Goal: Task Accomplishment & Management: Use online tool/utility

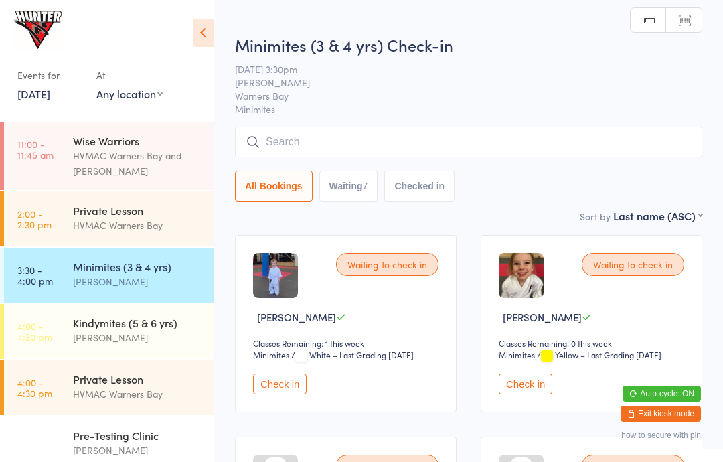
click at [211, 29] on icon at bounding box center [203, 33] width 21 height 28
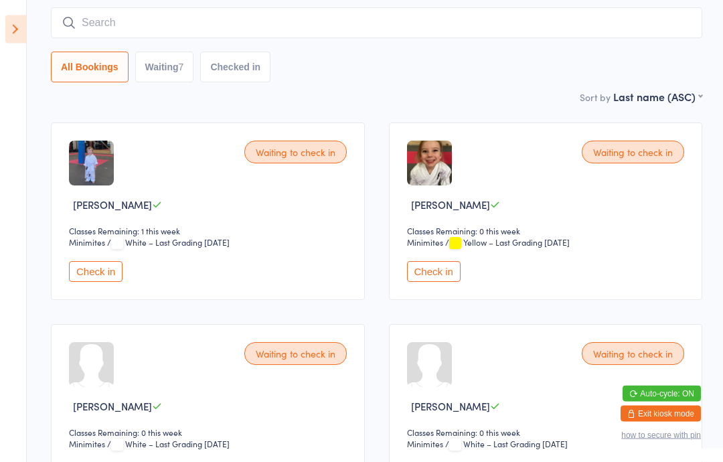
scroll to position [117, 0]
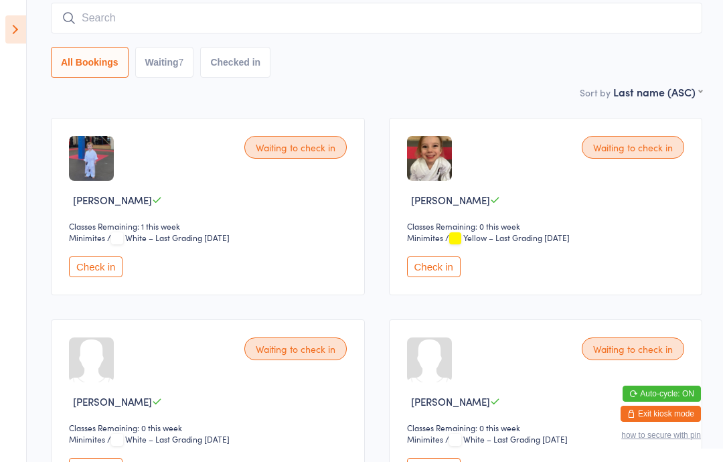
click at [644, 53] on div "All Bookings Waiting 7 Checked in" at bounding box center [376, 62] width 651 height 31
click at [645, 56] on div "All Bookings Waiting 7 Checked in" at bounding box center [376, 62] width 651 height 31
click at [111, 461] on button "Check in" at bounding box center [96, 468] width 54 height 21
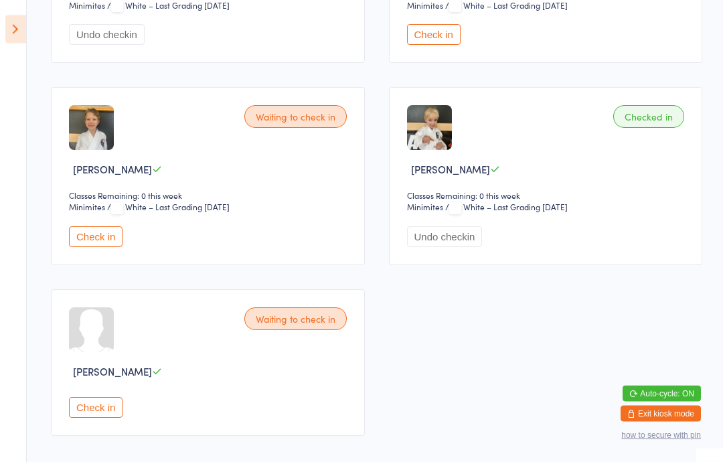
scroll to position [550, 0]
click at [95, 418] on button "Check in" at bounding box center [96, 408] width 54 height 21
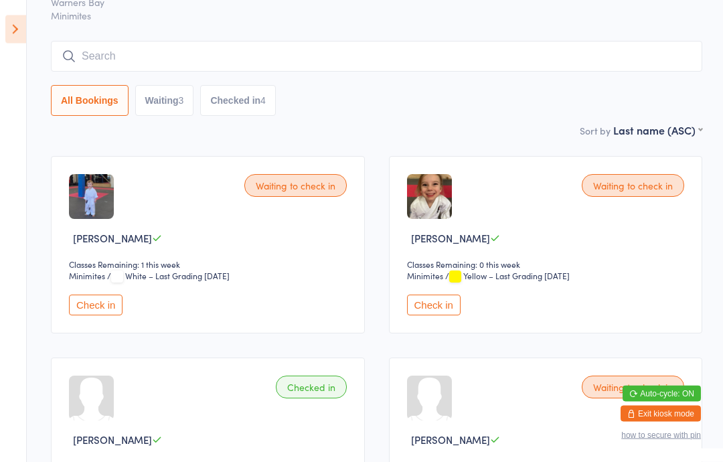
scroll to position [0, 0]
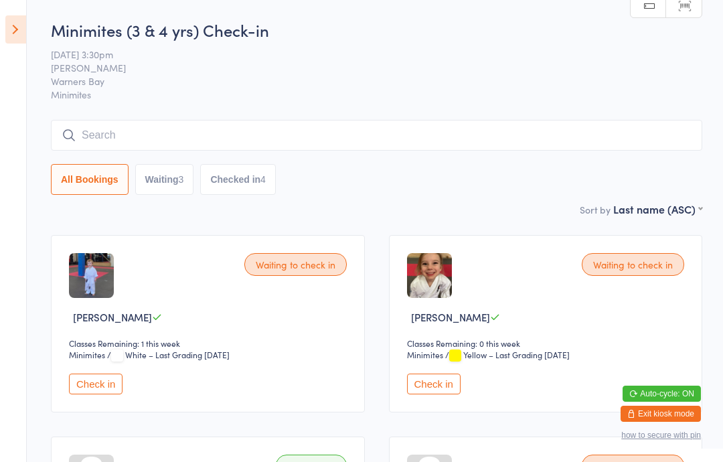
click at [21, 27] on icon at bounding box center [15, 29] width 21 height 28
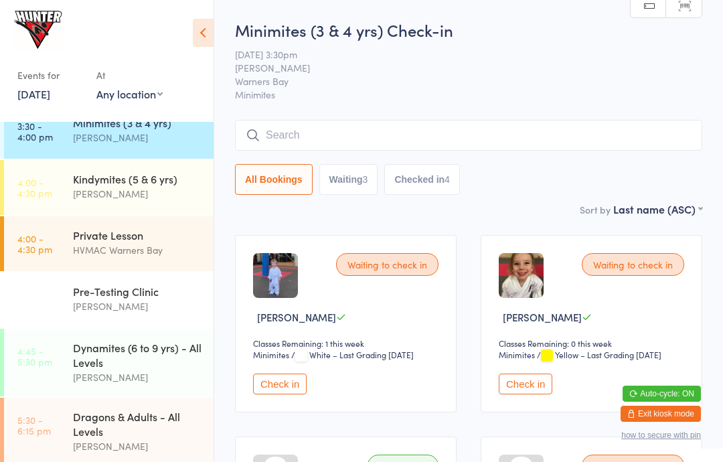
scroll to position [148, 0]
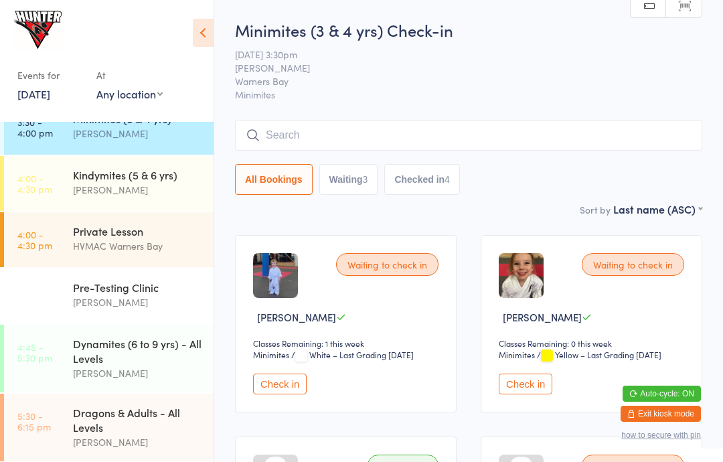
click at [133, 353] on div "Dynamites (6 to 9 yrs) - All Levels" at bounding box center [137, 350] width 129 height 29
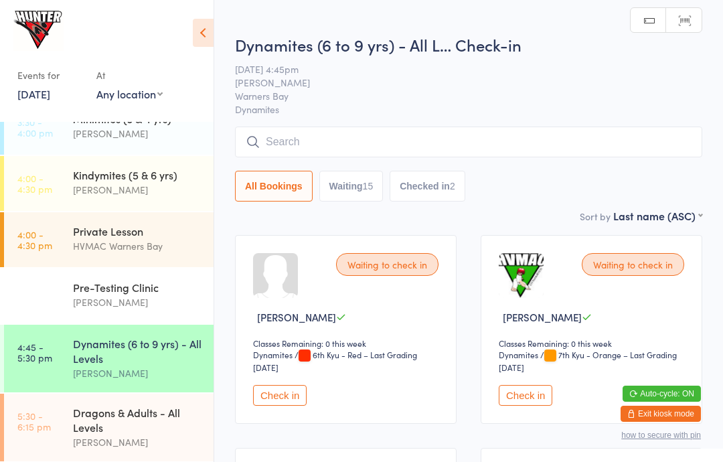
click at [211, 27] on icon at bounding box center [203, 33] width 21 height 28
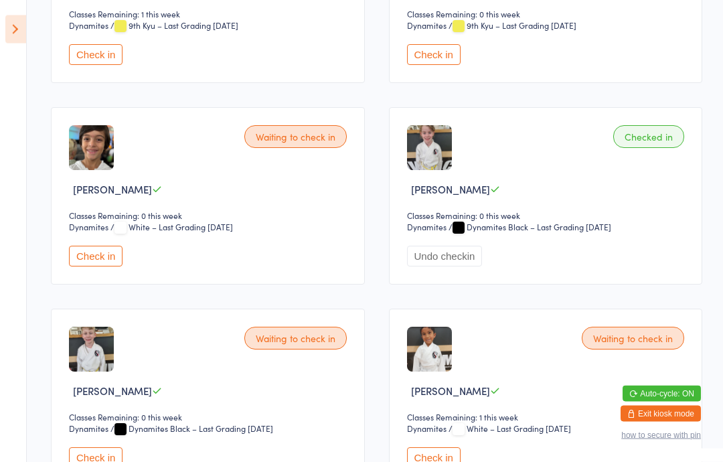
scroll to position [935, 0]
click at [111, 461] on button "Check in" at bounding box center [96, 456] width 54 height 21
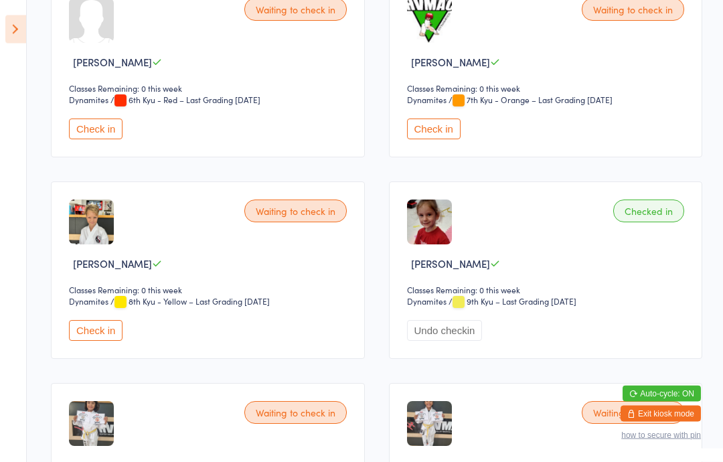
scroll to position [0, 0]
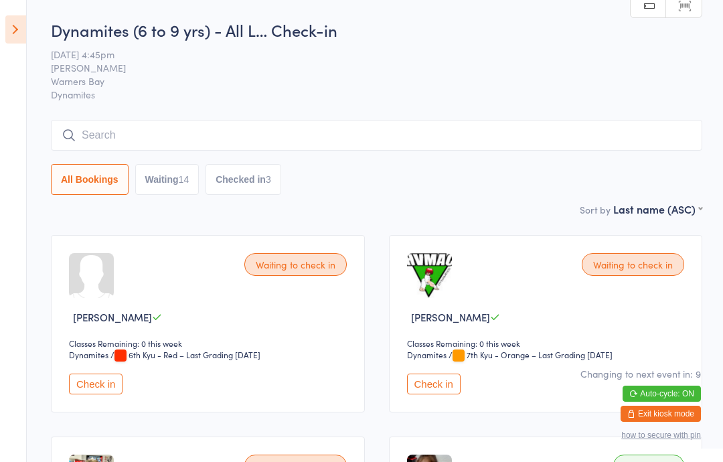
click at [6, 19] on icon at bounding box center [15, 29] width 21 height 28
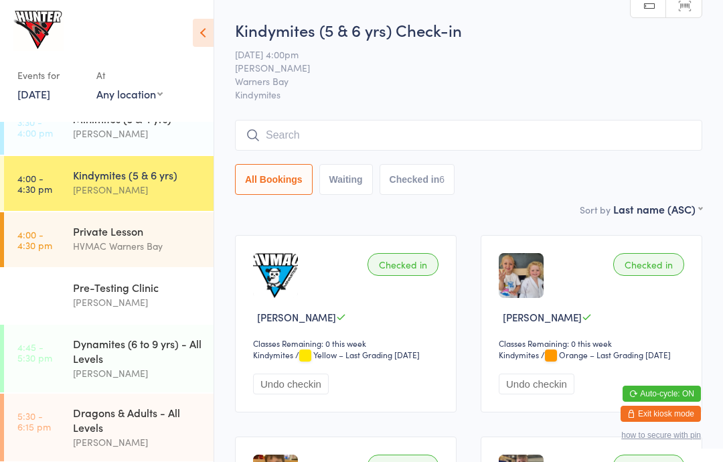
click at [151, 365] on div "Dynamites (6 to 9 yrs) - All Levels" at bounding box center [137, 350] width 129 height 29
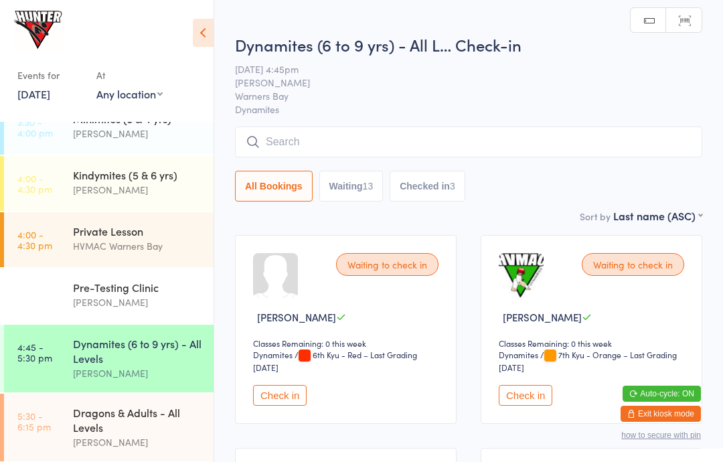
click at [208, 32] on icon at bounding box center [203, 33] width 21 height 28
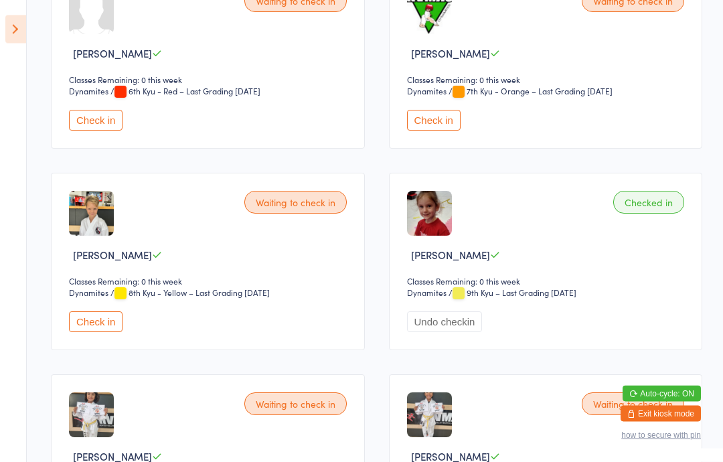
scroll to position [264, 0]
click at [436, 332] on button "Undo checkin" at bounding box center [445, 321] width 76 height 21
click at [428, 332] on button "Check in" at bounding box center [434, 321] width 54 height 21
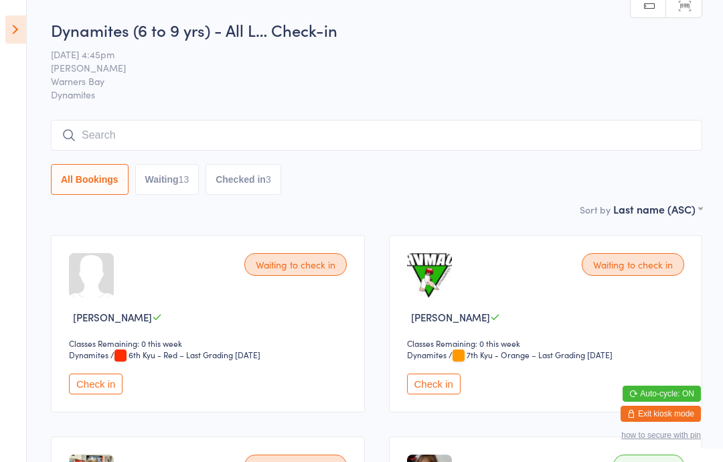
click at [436, 393] on button "Check in" at bounding box center [434, 383] width 54 height 21
click at [23, 37] on icon at bounding box center [15, 29] width 21 height 28
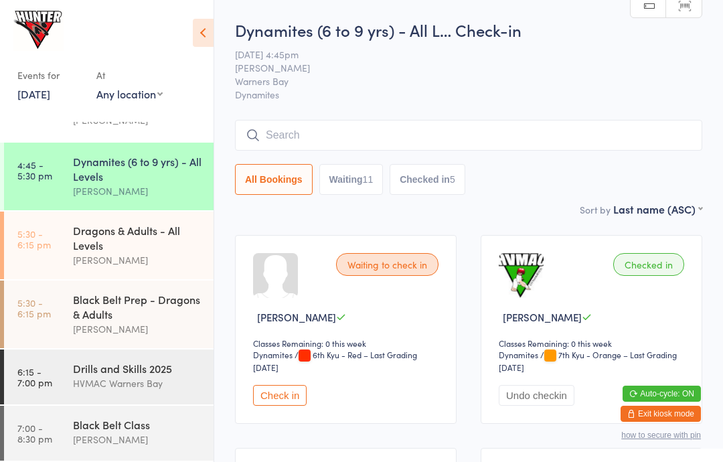
scroll to position [339, 0]
click at [211, 30] on icon at bounding box center [203, 33] width 21 height 28
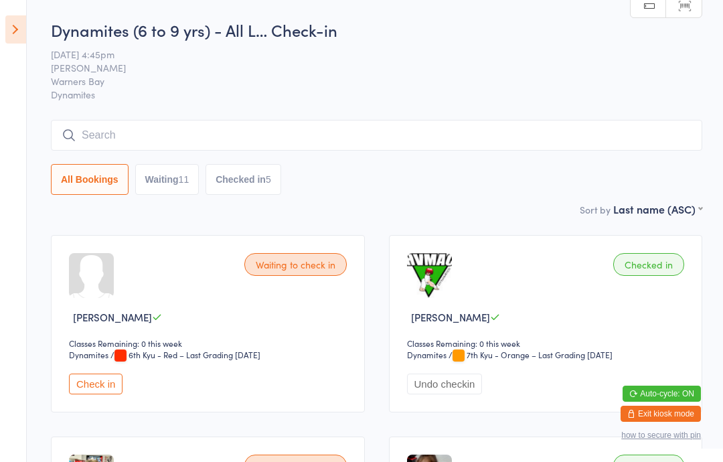
click at [21, 33] on icon at bounding box center [15, 29] width 21 height 28
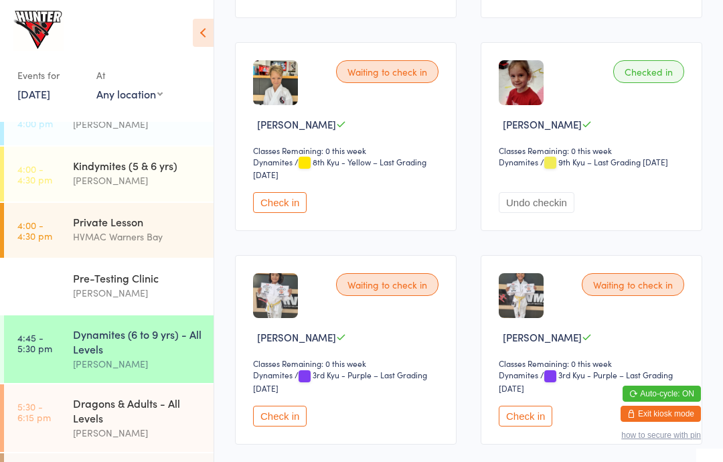
scroll to position [176, 0]
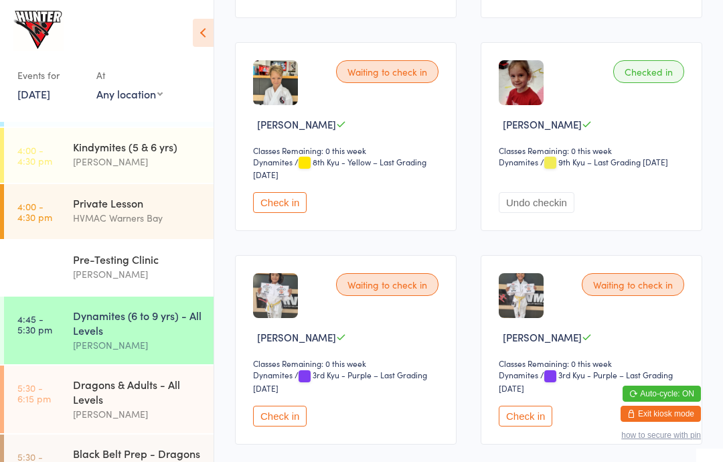
click at [177, 270] on div "[PERSON_NAME]" at bounding box center [137, 273] width 129 height 15
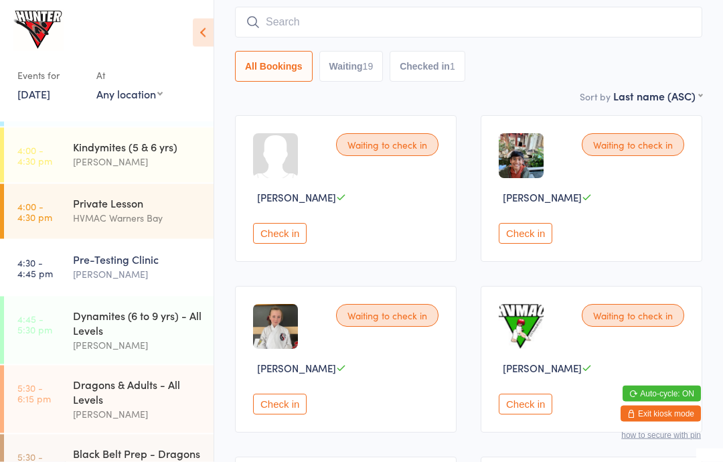
scroll to position [120, 0]
click at [197, 36] on icon at bounding box center [203, 33] width 21 height 28
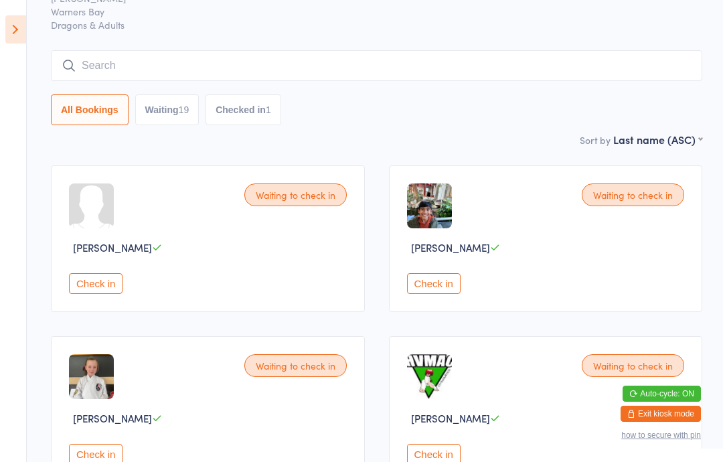
scroll to position [0, 0]
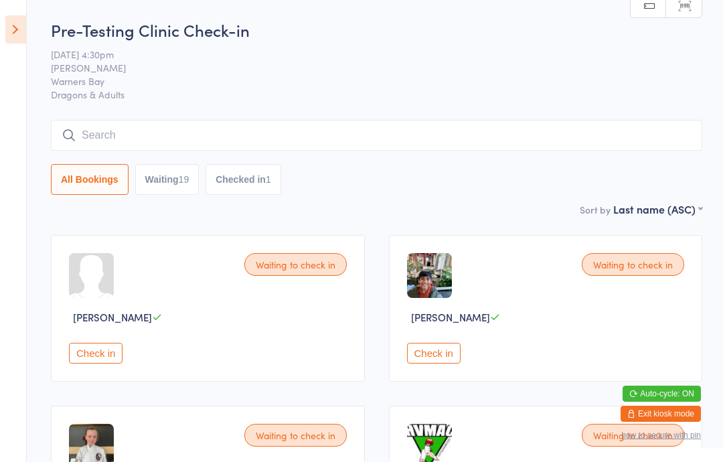
click at [9, 25] on icon at bounding box center [15, 29] width 21 height 28
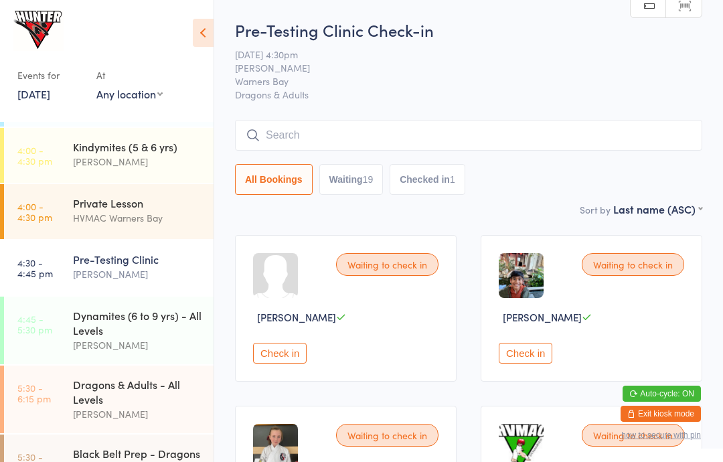
click at [189, 357] on div "Dynamites (6 to 9 yrs) - All Levels [PERSON_NAME]" at bounding box center [143, 330] width 141 height 68
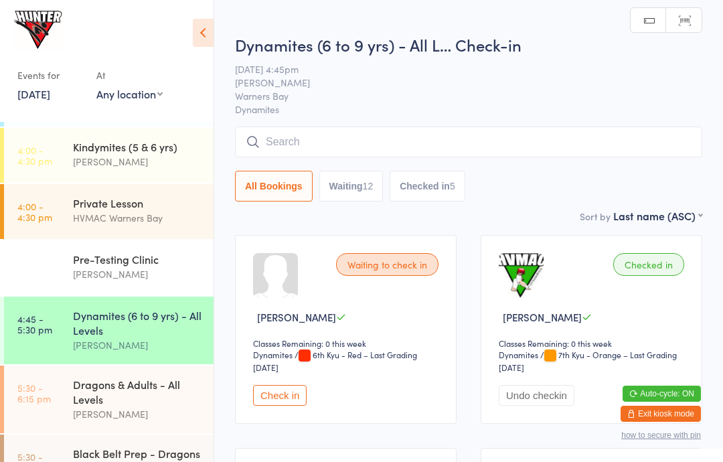
click at [223, 21] on html "You have now entered Kiosk Mode. Members will be able to check themselves in us…" at bounding box center [361, 231] width 723 height 462
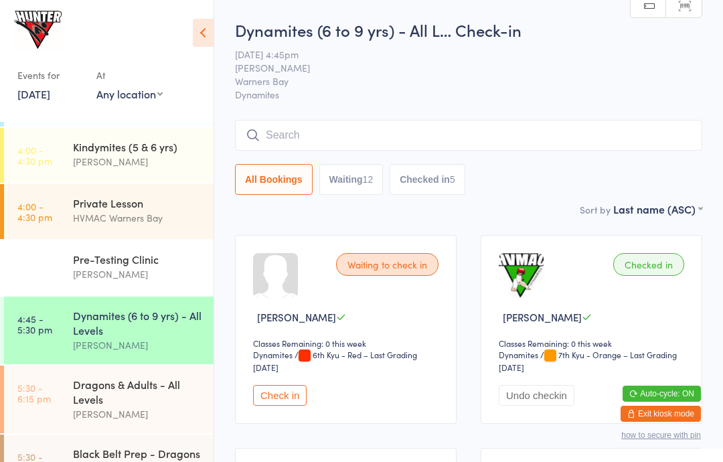
click at [211, 25] on icon at bounding box center [203, 33] width 21 height 28
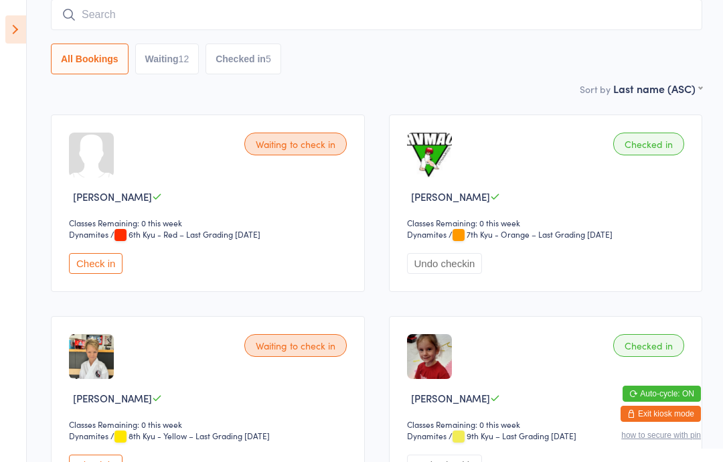
scroll to position [124, 0]
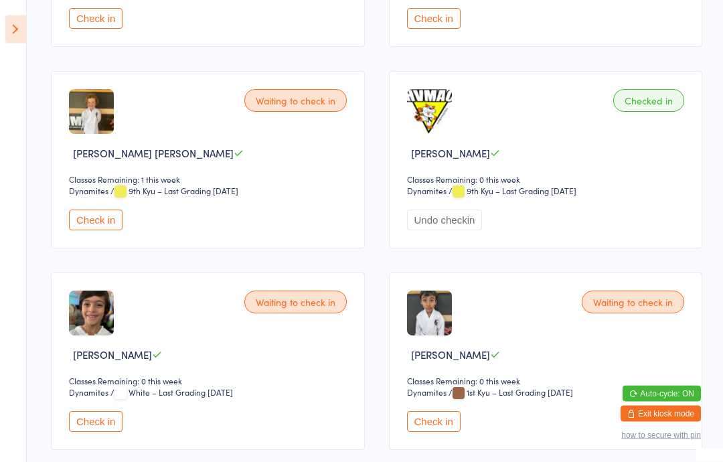
click at [436, 424] on button "Check in" at bounding box center [434, 422] width 54 height 21
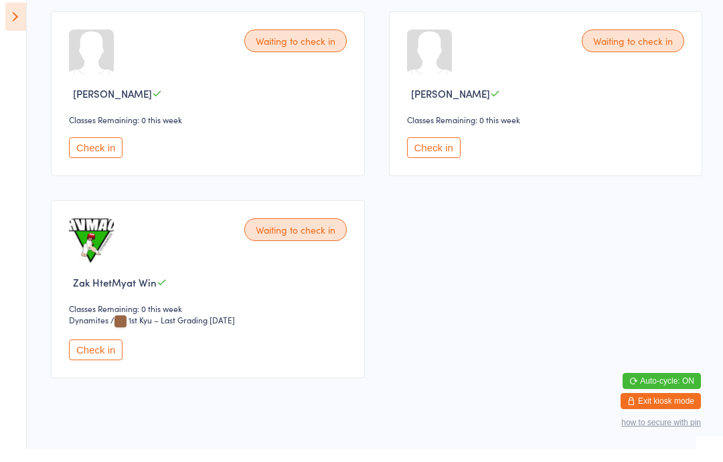
scroll to position [1622, 0]
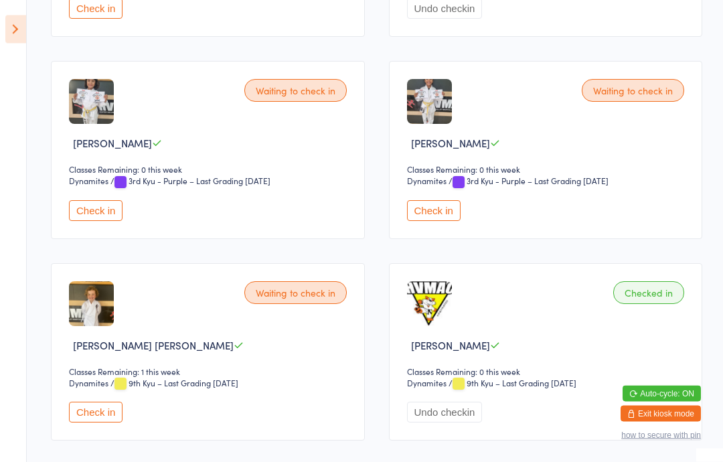
click at [447, 215] on button "Check in" at bounding box center [434, 211] width 54 height 21
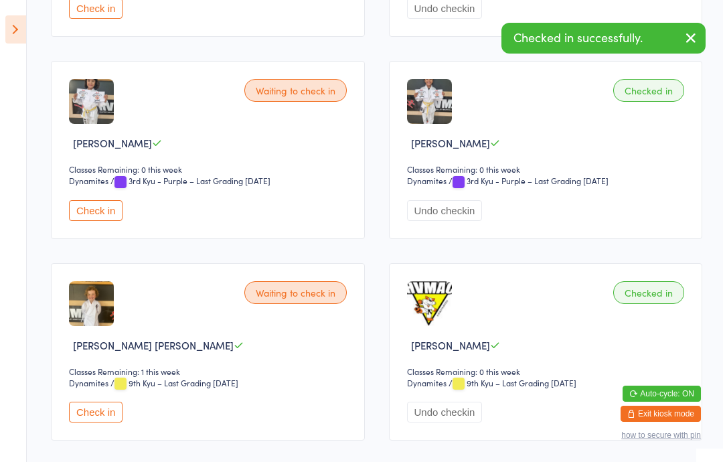
click at [102, 187] on select "Dynamites" at bounding box center [97, 181] width 57 height 13
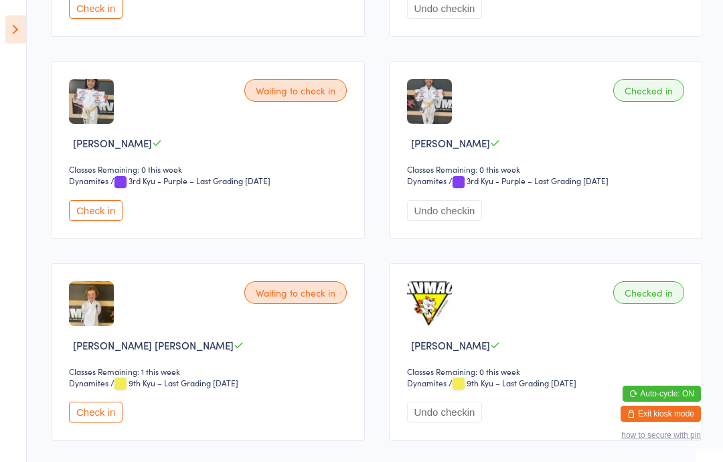
click at [110, 213] on button "Check in" at bounding box center [96, 210] width 54 height 21
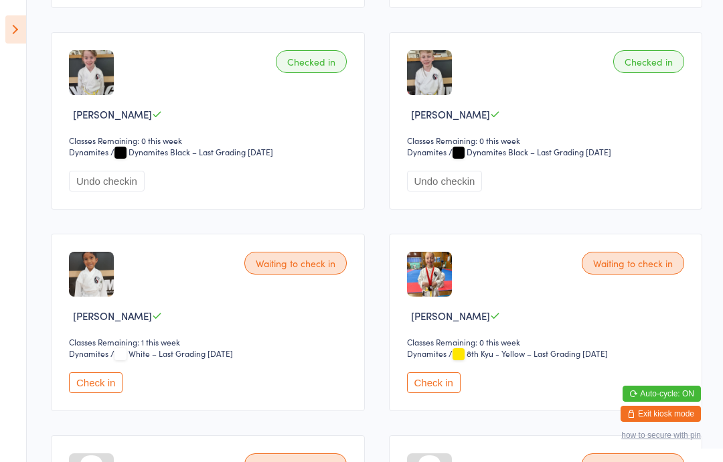
scroll to position [1213, 0]
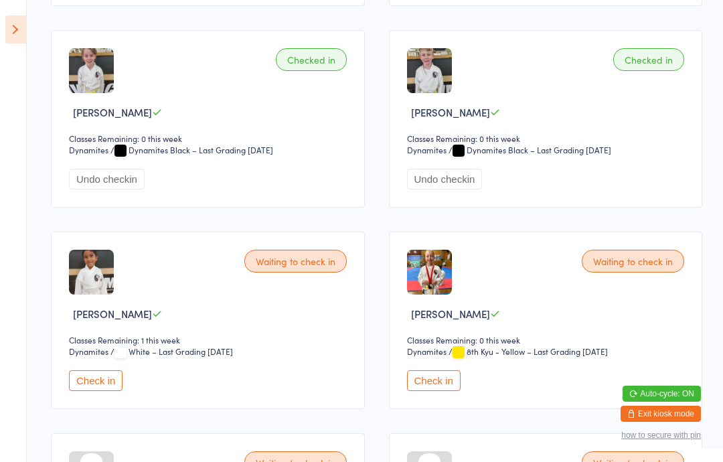
click at [107, 391] on button "Check in" at bounding box center [96, 380] width 54 height 21
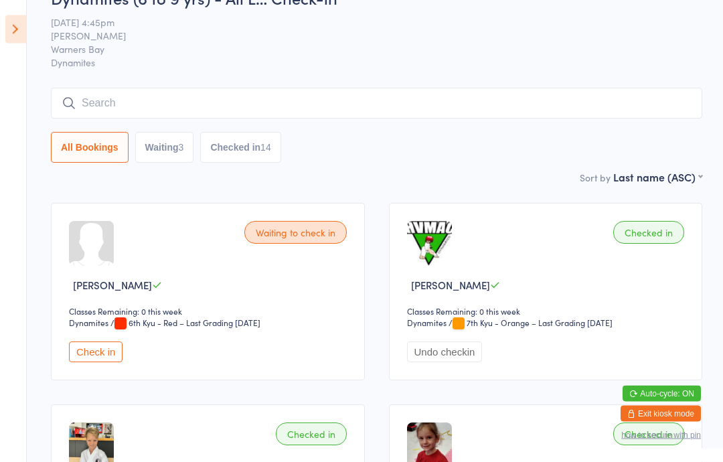
scroll to position [0, 0]
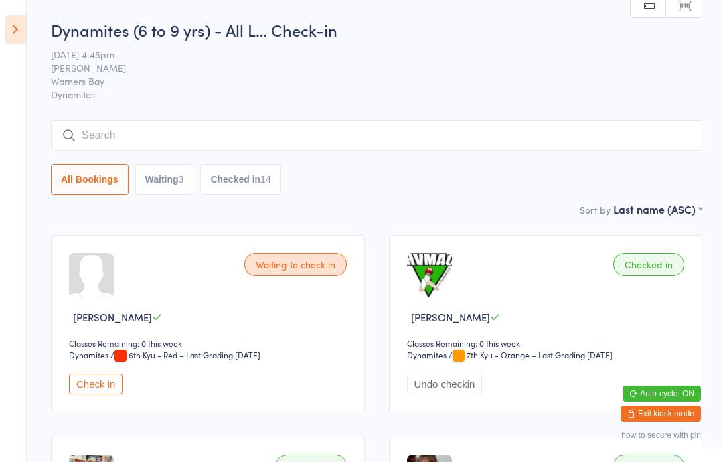
click at [21, 20] on icon at bounding box center [15, 29] width 21 height 28
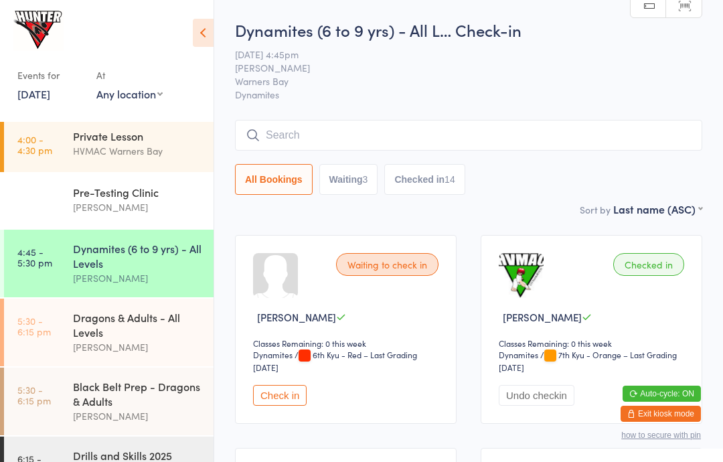
scroll to position [244, 0]
click at [177, 384] on div "Black Belt Prep - Dragons & Adults [PERSON_NAME]" at bounding box center [143, 401] width 141 height 68
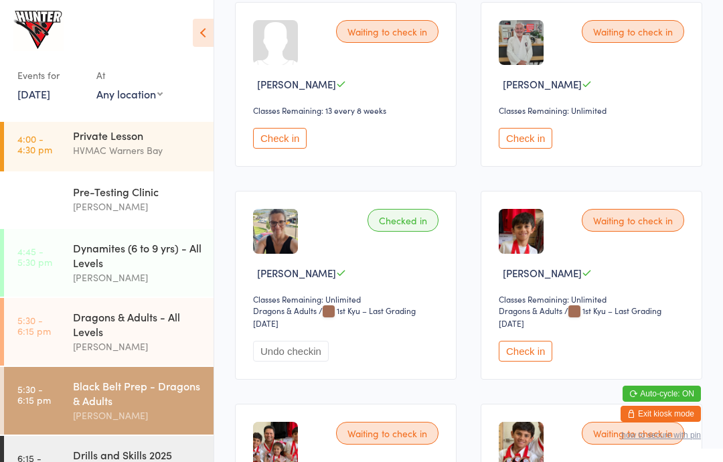
scroll to position [230, 0]
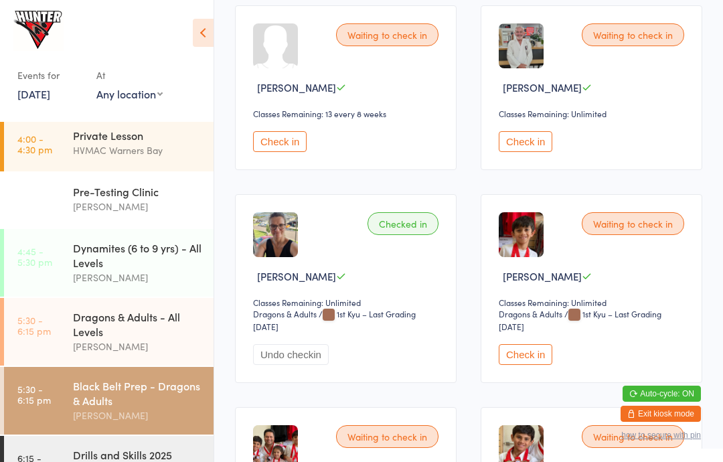
click at [284, 152] on button "Check in" at bounding box center [280, 141] width 54 height 21
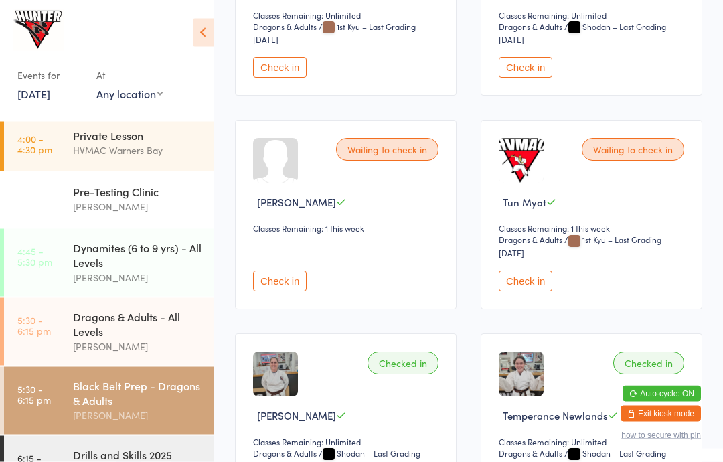
scroll to position [730, 0]
click at [282, 290] on button "Check in" at bounding box center [280, 280] width 54 height 21
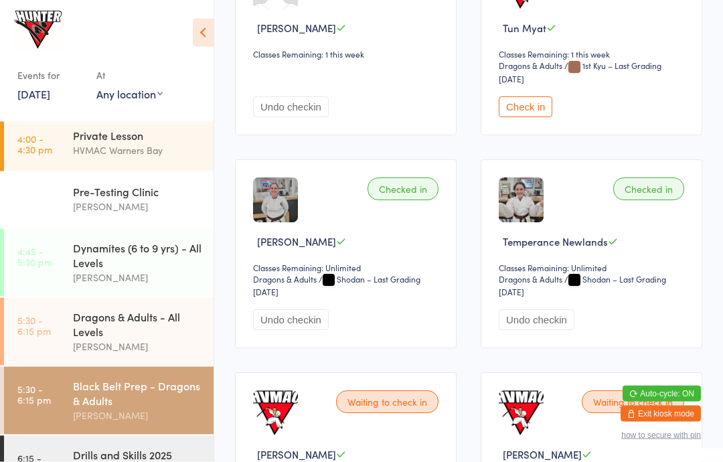
scroll to position [1067, 0]
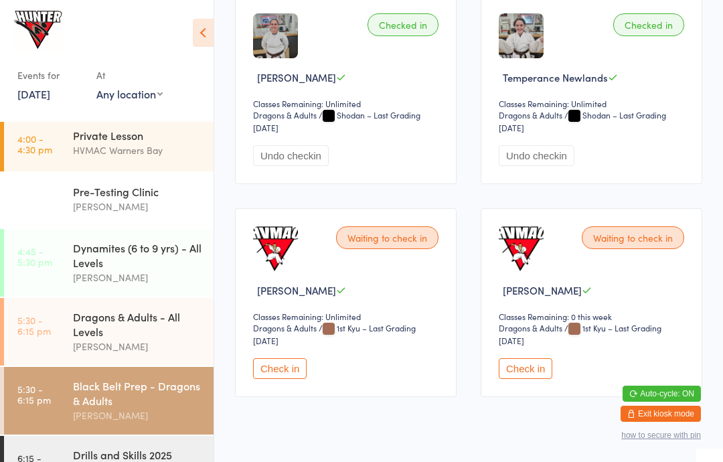
click at [531, 378] on button "Check in" at bounding box center [526, 368] width 54 height 21
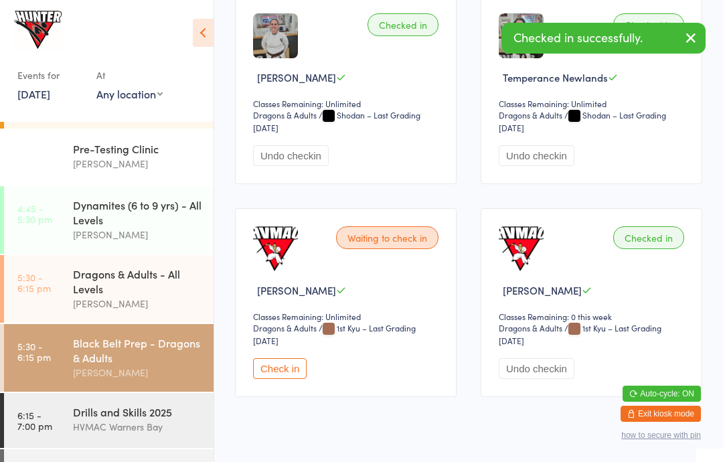
scroll to position [286, 0]
click at [110, 461] on div "Black Belt Class" at bounding box center [137, 468] width 129 height 15
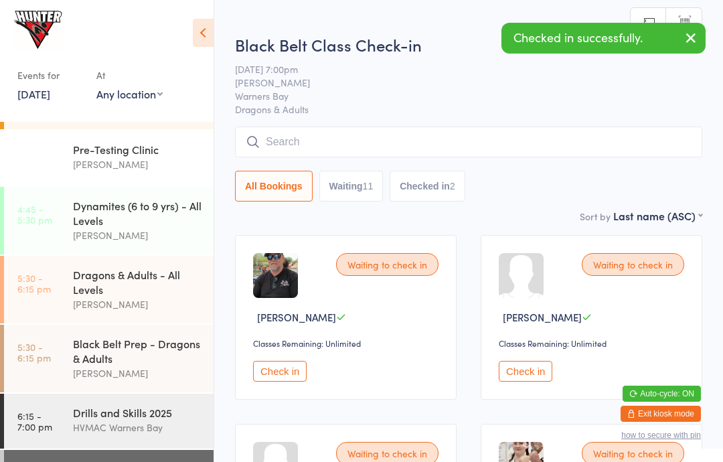
click at [127, 420] on div "Drills and Skills 2025" at bounding box center [137, 412] width 129 height 15
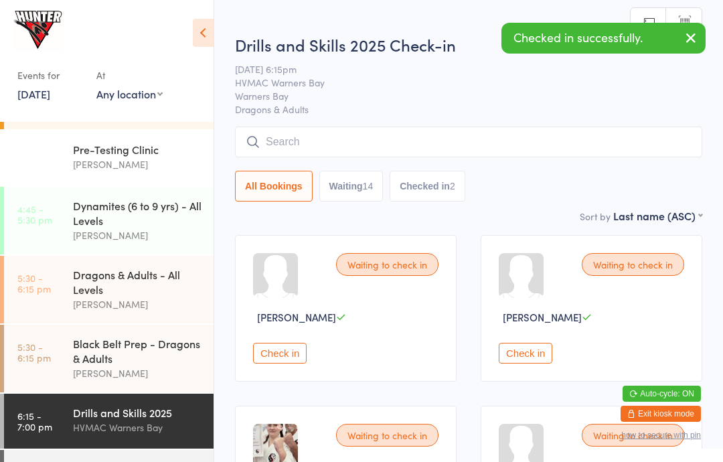
click at [203, 24] on icon at bounding box center [203, 33] width 21 height 28
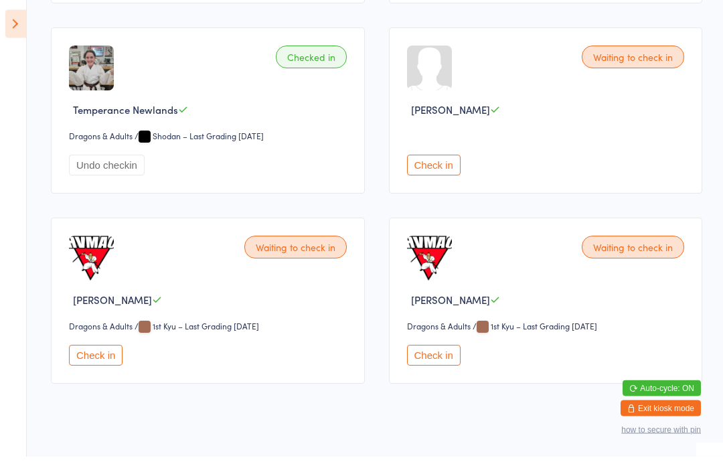
scroll to position [1301, 0]
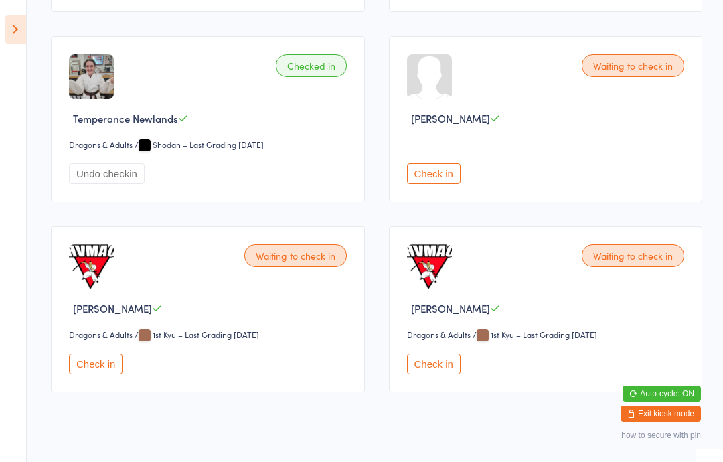
click at [430, 374] on button "Check in" at bounding box center [434, 363] width 54 height 21
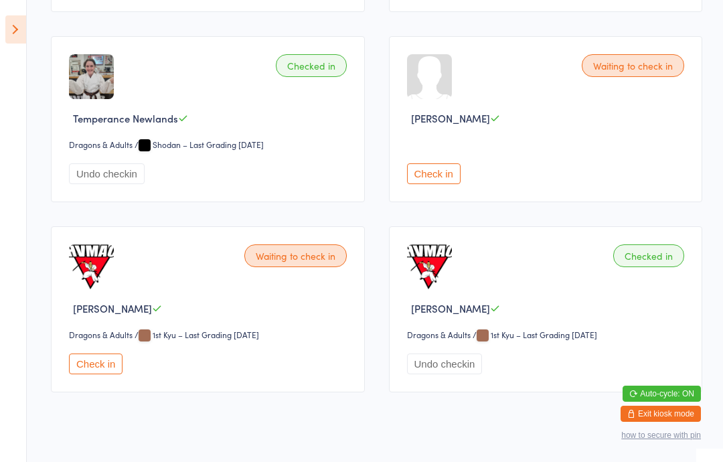
click at [25, 25] on icon at bounding box center [15, 29] width 21 height 28
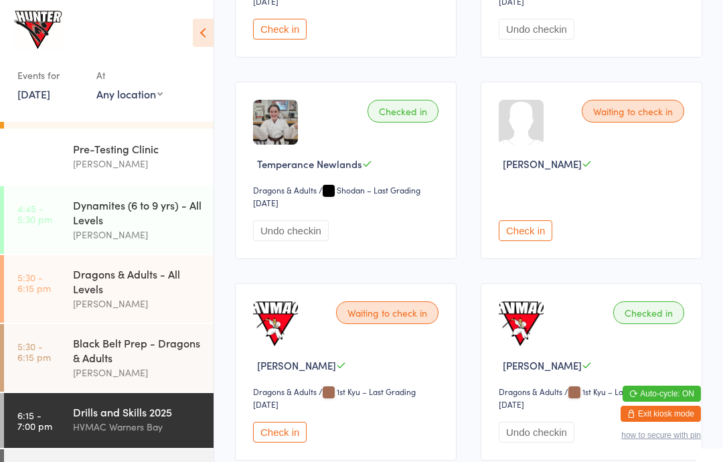
scroll to position [286, 0]
click at [115, 283] on div "Dragons & Adults - All Levels" at bounding box center [137, 281] width 129 height 29
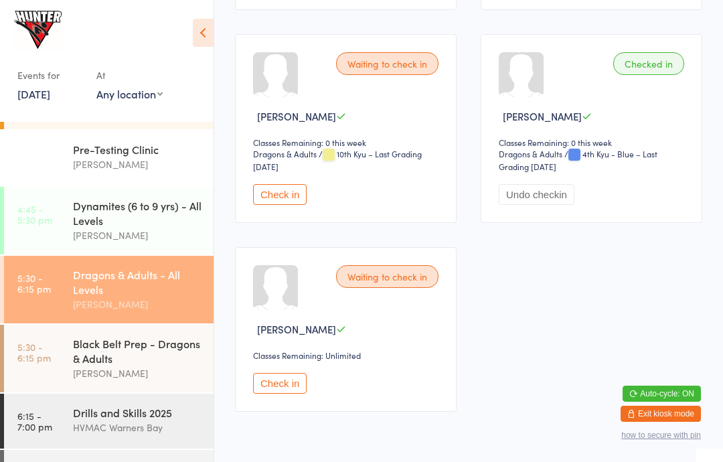
scroll to position [399, 0]
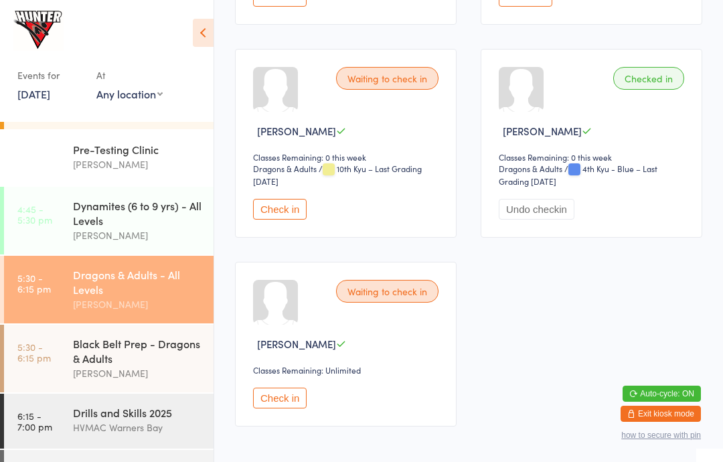
click at [282, 220] on button "Check in" at bounding box center [280, 209] width 54 height 21
click at [288, 399] on button "Check in" at bounding box center [280, 398] width 54 height 21
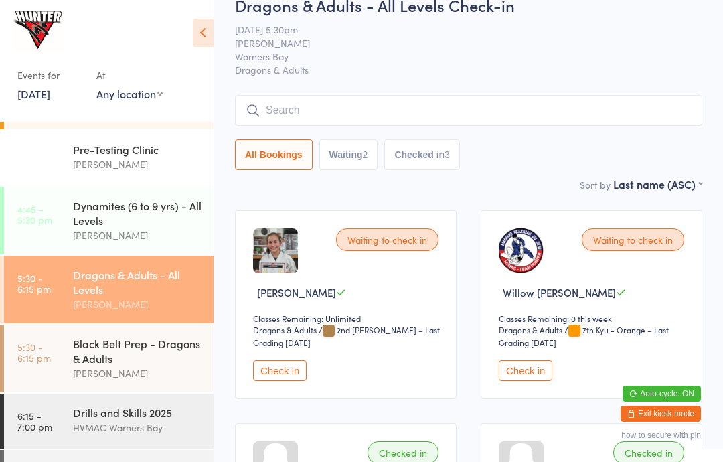
scroll to position [0, 0]
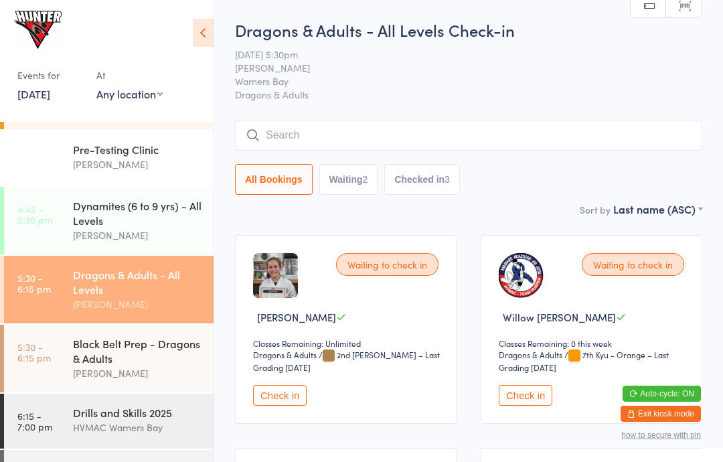
click at [286, 394] on button "Check in" at bounding box center [280, 395] width 54 height 21
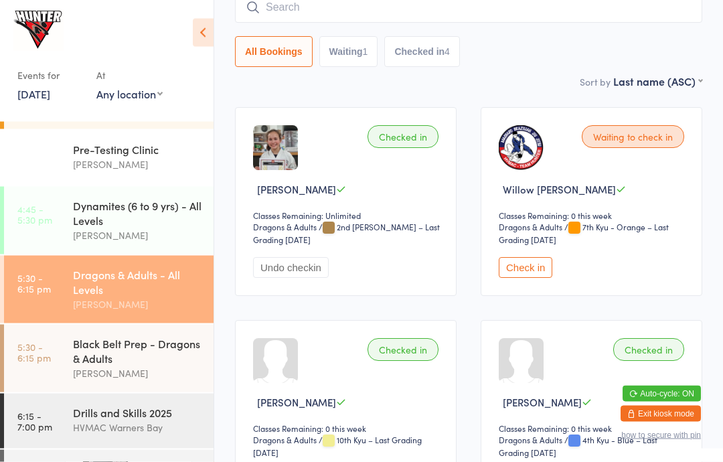
scroll to position [128, 0]
click at [531, 277] on button "Check in" at bounding box center [526, 267] width 54 height 21
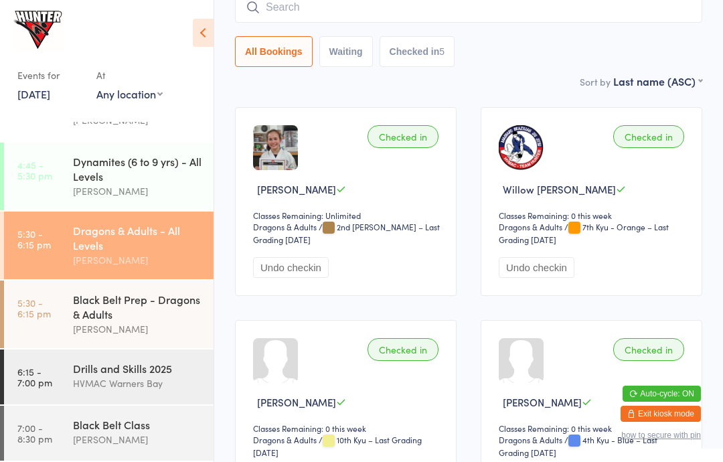
scroll to position [339, 0]
click at [129, 375] on div "Drills and Skills 2025" at bounding box center [137, 368] width 129 height 15
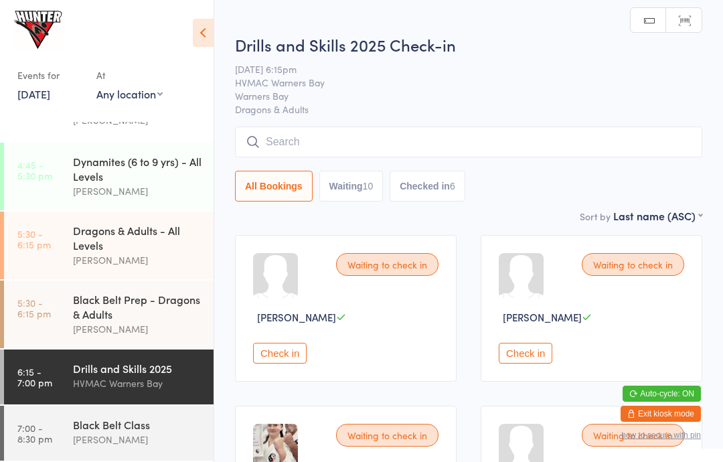
click at [351, 181] on button "Waiting 10" at bounding box center [351, 186] width 64 height 31
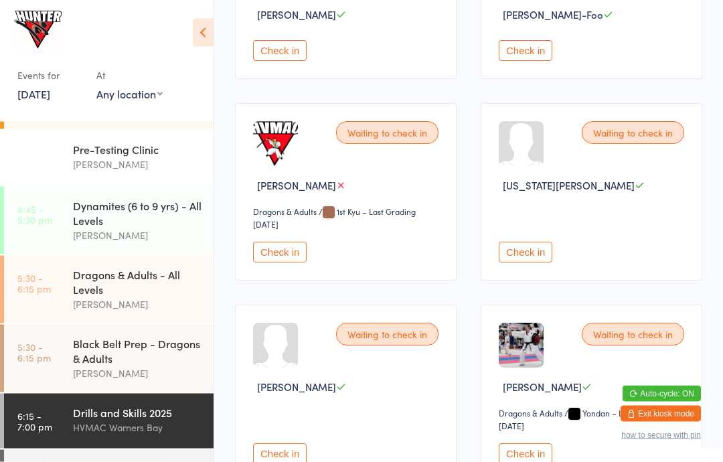
scroll to position [473, 0]
click at [517, 262] on button "Check in" at bounding box center [526, 252] width 54 height 21
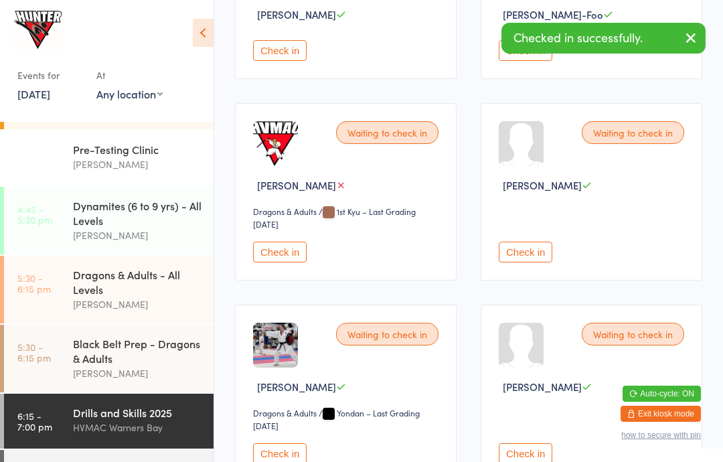
click at [130, 461] on div "Black Belt Class" at bounding box center [137, 468] width 129 height 15
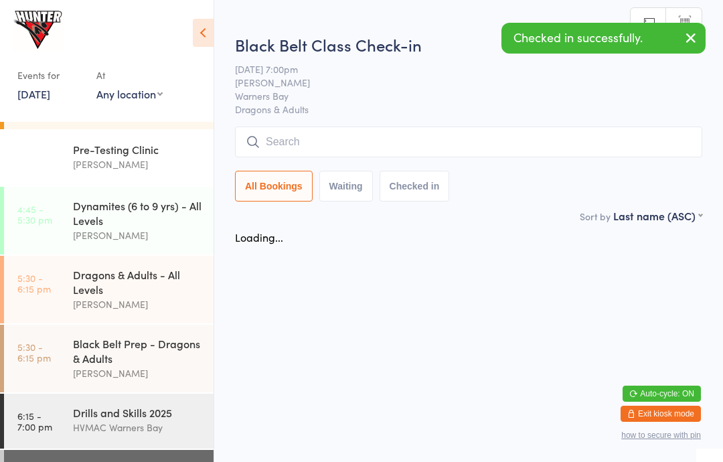
click at [347, 197] on button "Waiting" at bounding box center [346, 186] width 54 height 31
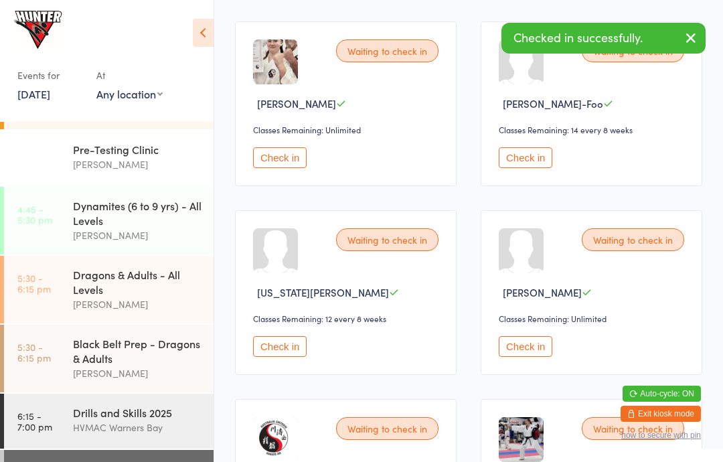
scroll to position [598, 0]
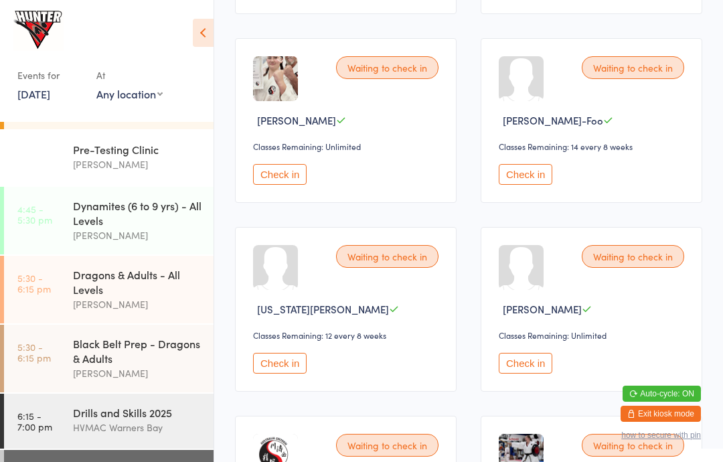
click at [285, 373] on button "Check in" at bounding box center [280, 363] width 54 height 21
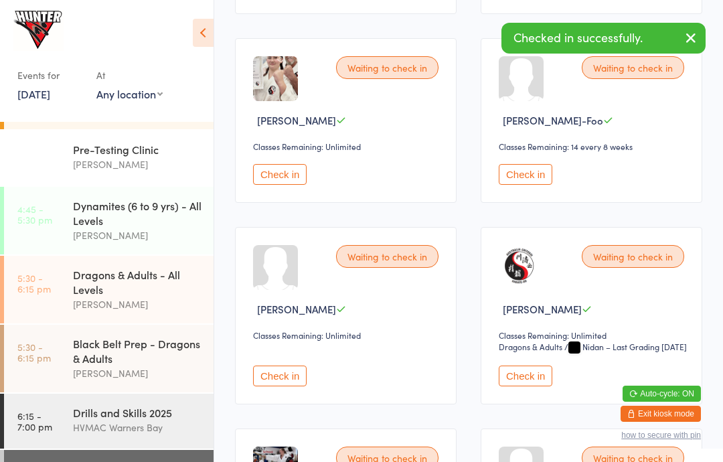
click at [164, 418] on div "Drills and Skills 2025" at bounding box center [137, 412] width 129 height 15
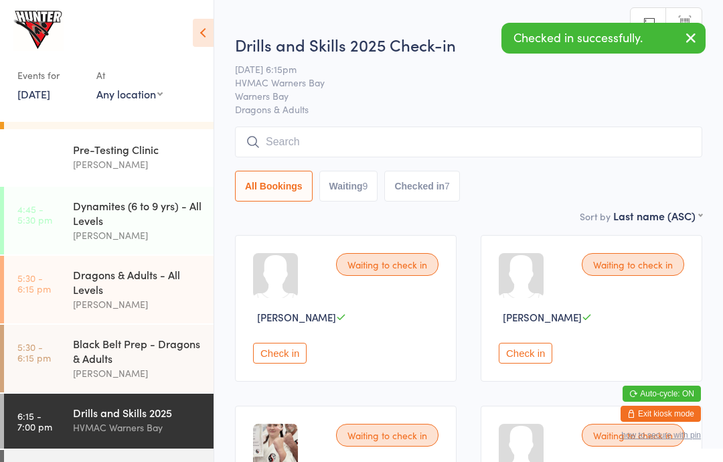
click at [207, 25] on icon at bounding box center [203, 33] width 21 height 28
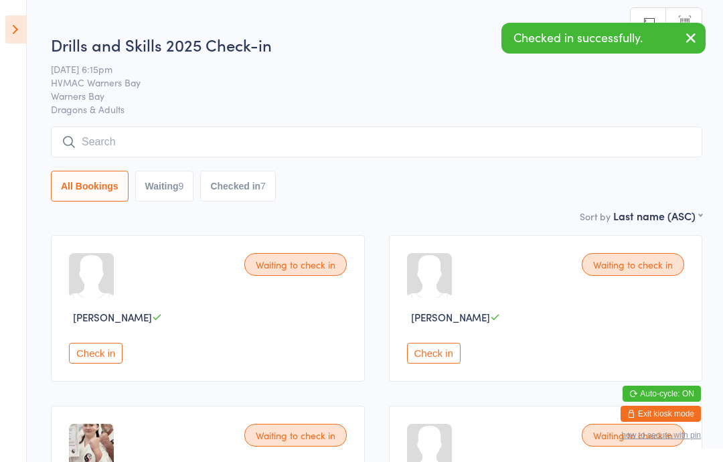
click at [25, 22] on icon at bounding box center [15, 29] width 21 height 28
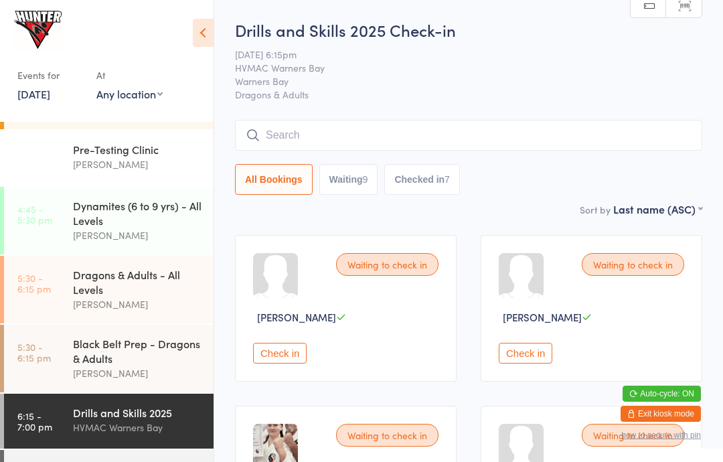
click at [464, 137] on input "search" at bounding box center [468, 135] width 467 height 31
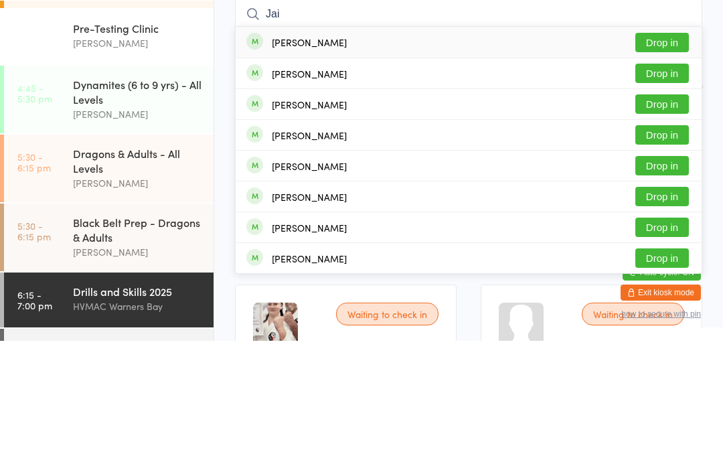
type input "Jai"
click at [681, 154] on button "Drop in" at bounding box center [662, 163] width 54 height 19
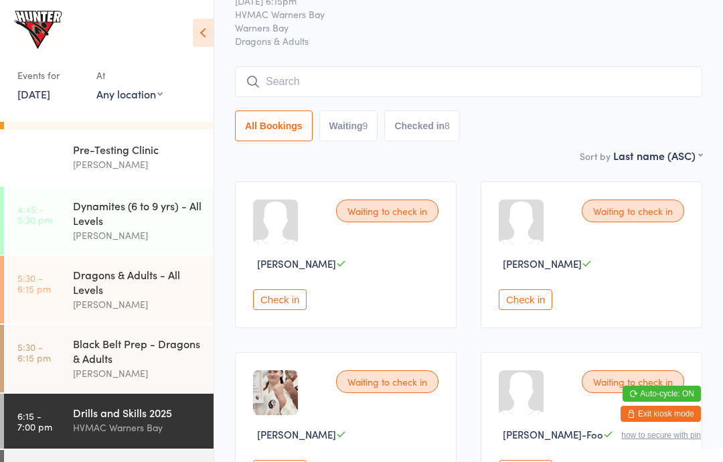
scroll to position [55, 0]
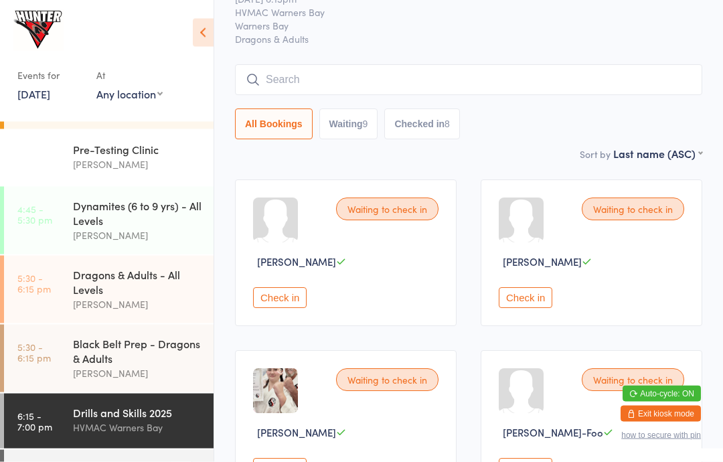
click at [100, 461] on div "Black Belt Class" at bounding box center [137, 468] width 129 height 15
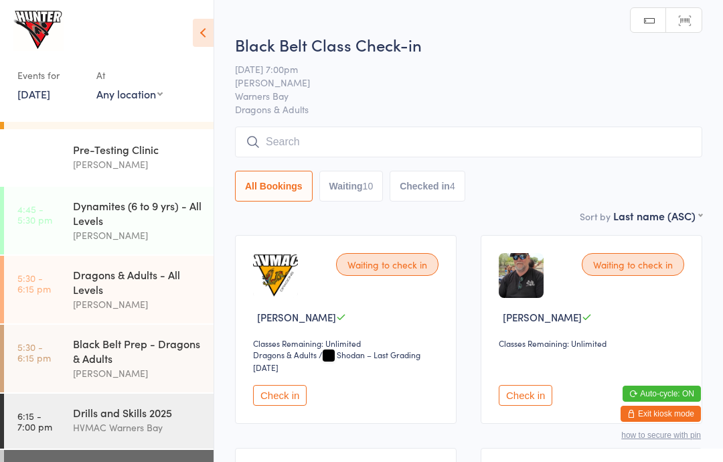
click at [457, 133] on input "search" at bounding box center [468, 141] width 467 height 31
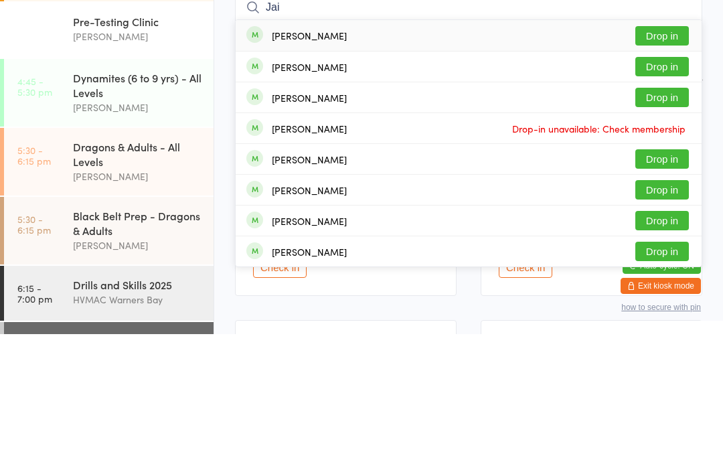
type input "Jai"
click at [677, 154] on button "Drop in" at bounding box center [662, 163] width 54 height 19
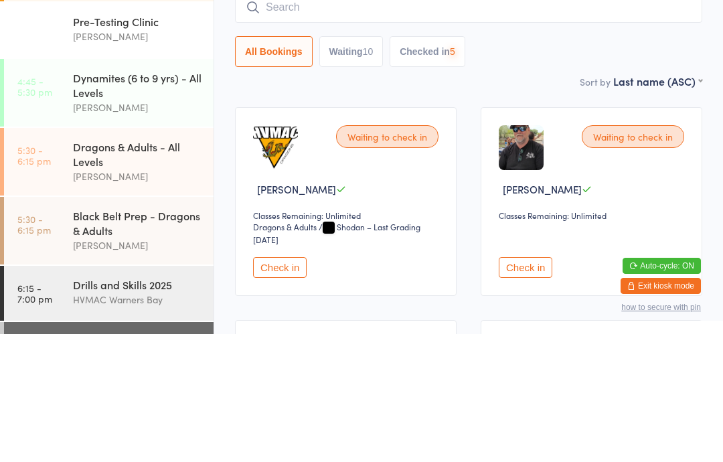
scroll to position [128, 0]
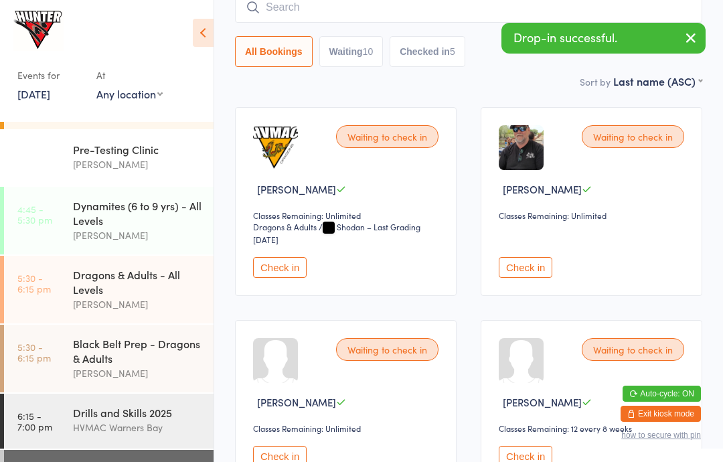
click at [144, 420] on div "Drills and Skills 2025" at bounding box center [137, 412] width 129 height 15
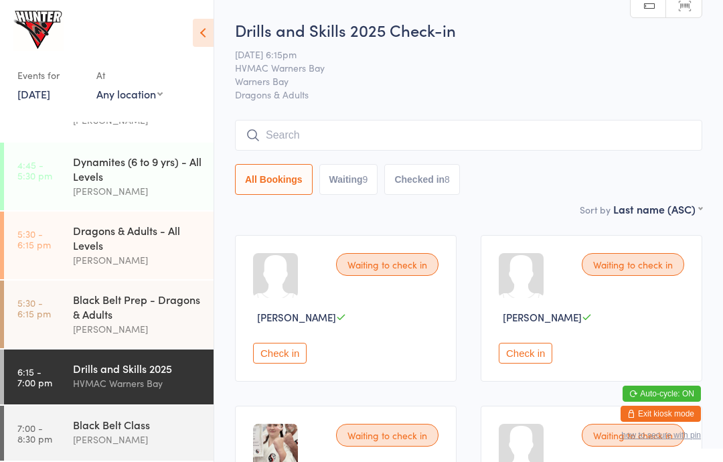
scroll to position [339, 0]
click at [114, 436] on div "[PERSON_NAME]" at bounding box center [137, 439] width 129 height 15
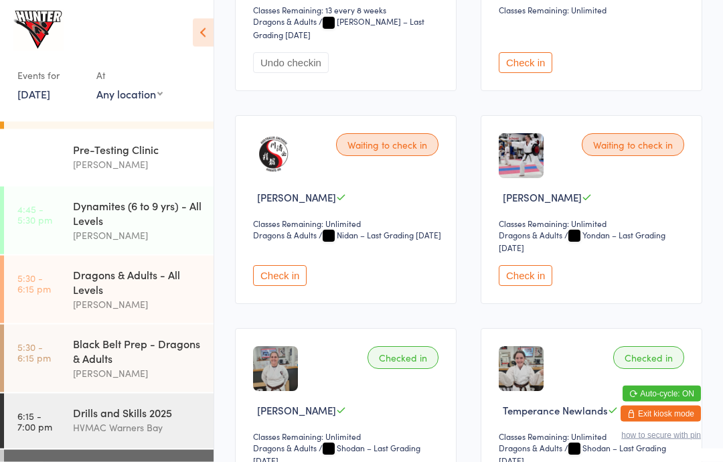
scroll to position [1136, 0]
click at [522, 286] on button "Check in" at bounding box center [526, 275] width 54 height 21
